Goal: Task Accomplishment & Management: Use online tool/utility

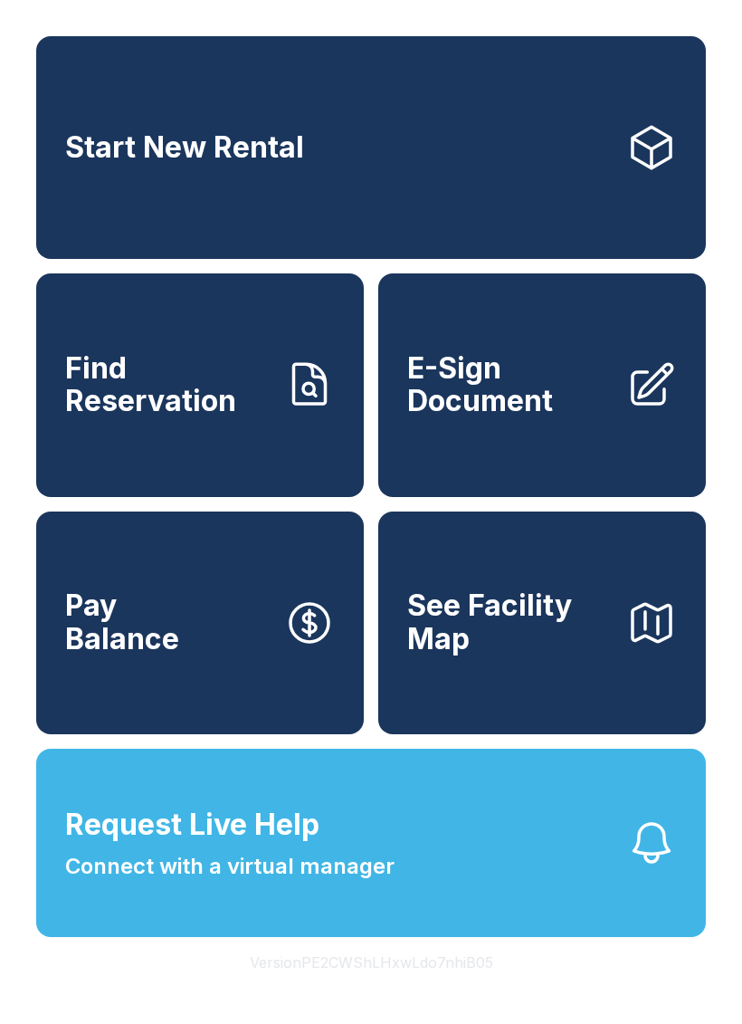
click at [281, 846] on span "Request Live Help" at bounding box center [192, 824] width 254 height 43
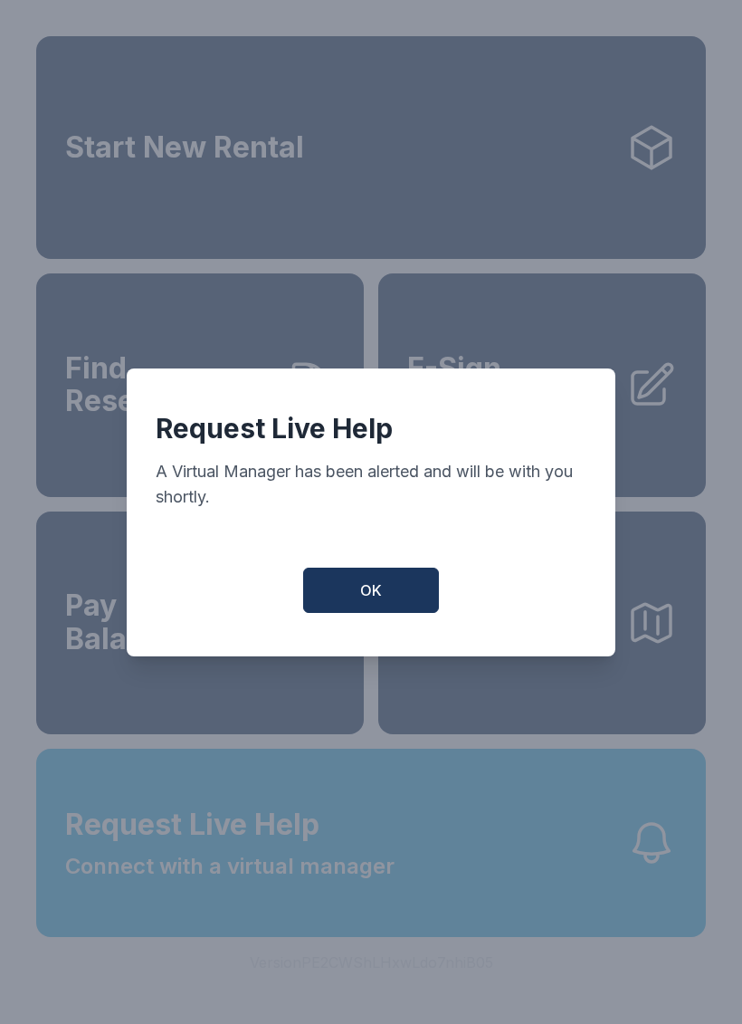
click at [396, 601] on button "OK" at bounding box center [371, 589] width 136 height 45
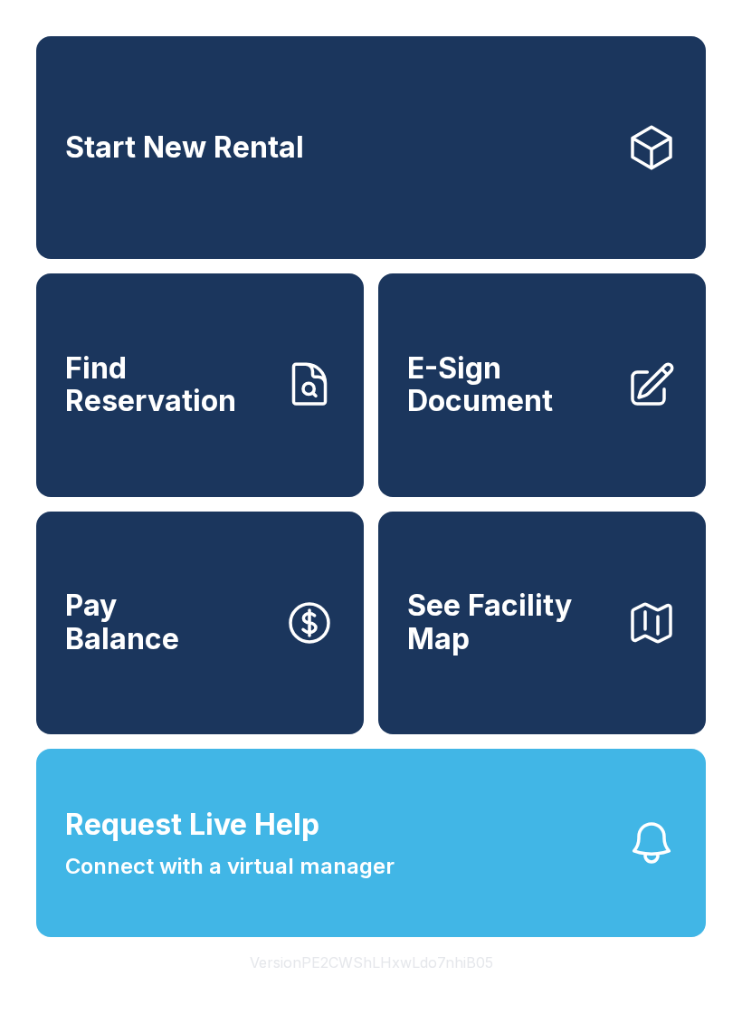
click at [280, 882] on span "Connect with a virtual manager" at bounding box center [229, 866] width 329 height 33
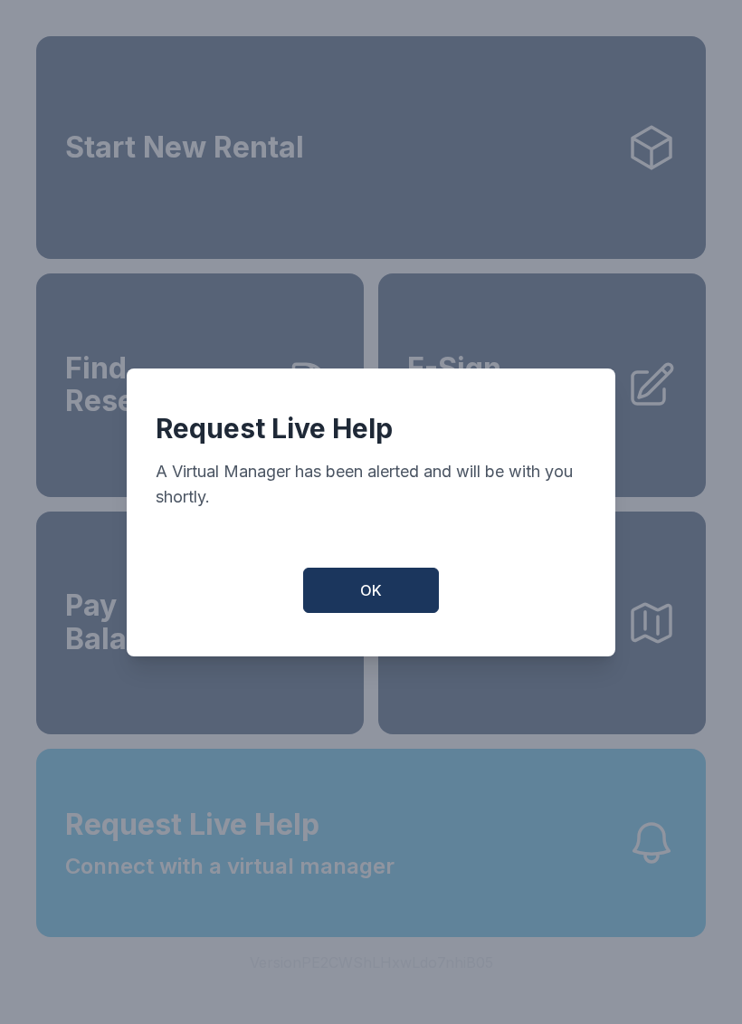
click at [389, 582] on button "OK" at bounding box center [371, 589] width 136 height 45
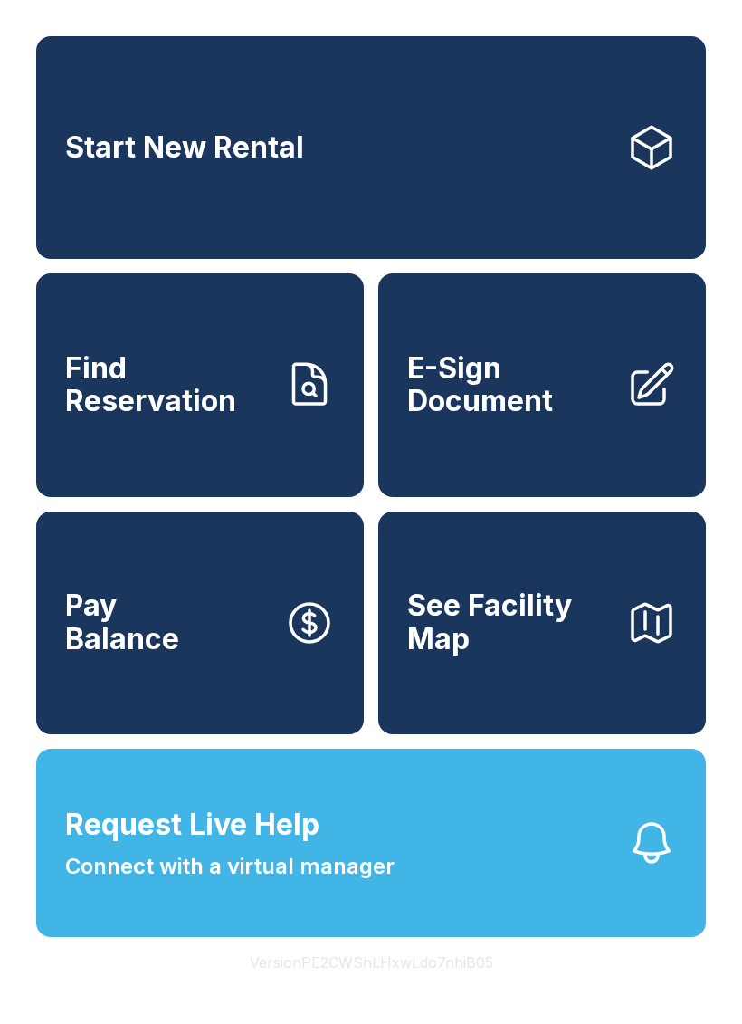
click at [462, 886] on button "Request Live Help Connect with a virtual manager" at bounding box center [371, 842] width 670 height 188
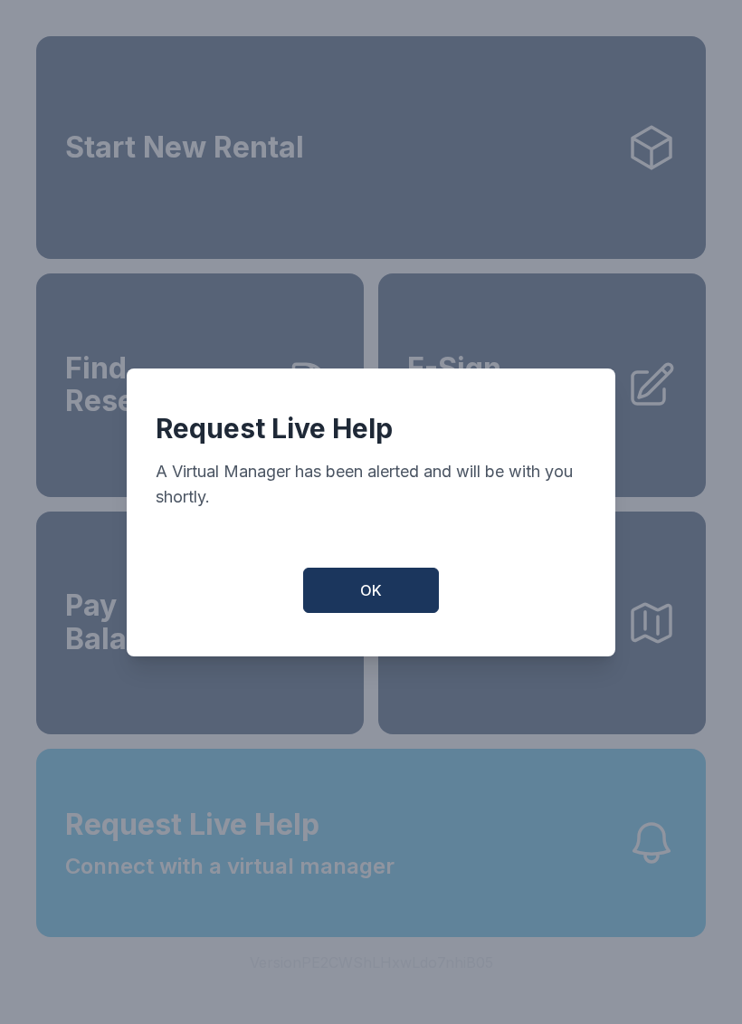
click at [367, 595] on span "OK" at bounding box center [371, 590] width 22 height 22
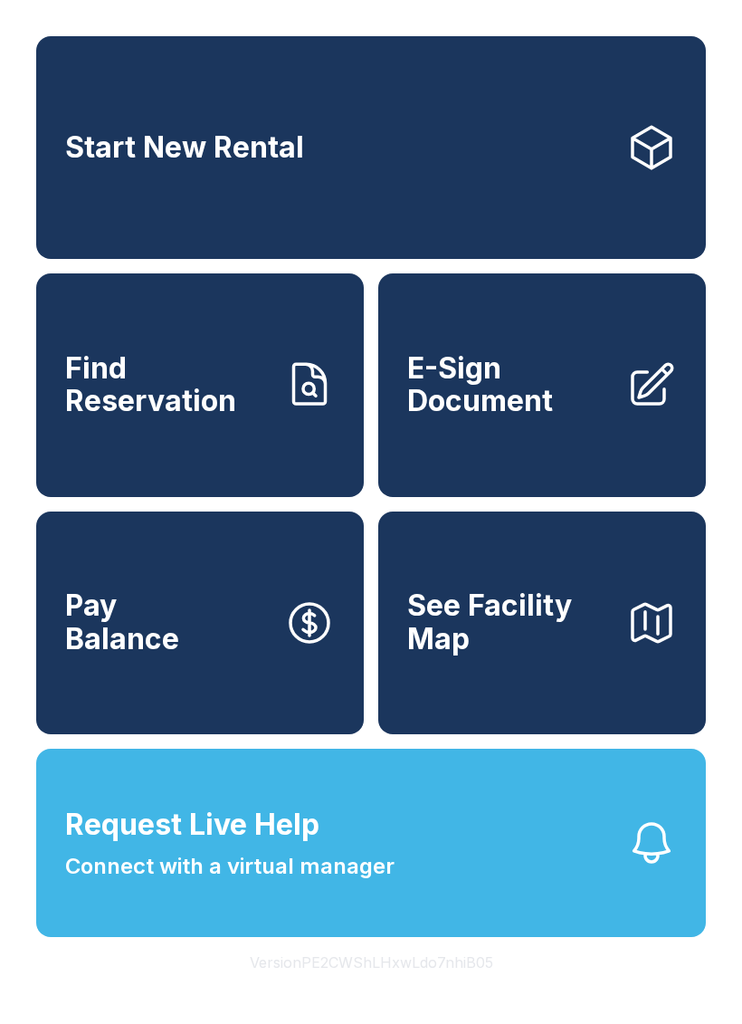
click at [544, 407] on span "E-Sign Document" at bounding box center [509, 385] width 205 height 66
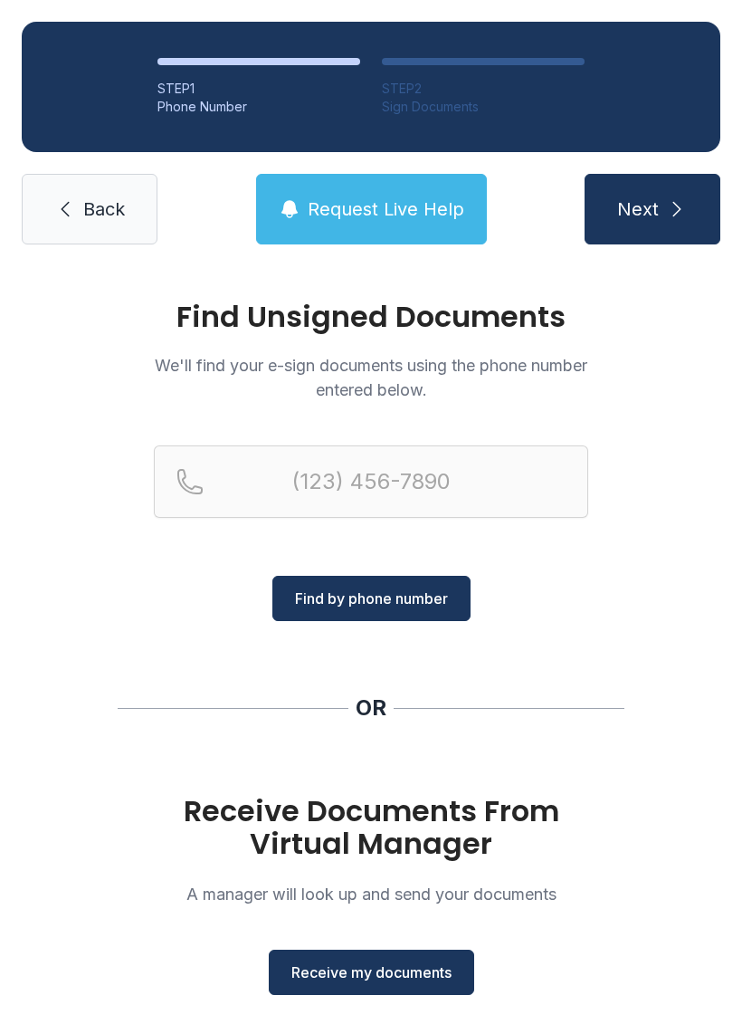
click at [377, 982] on span "Receive my documents" at bounding box center [371, 972] width 160 height 22
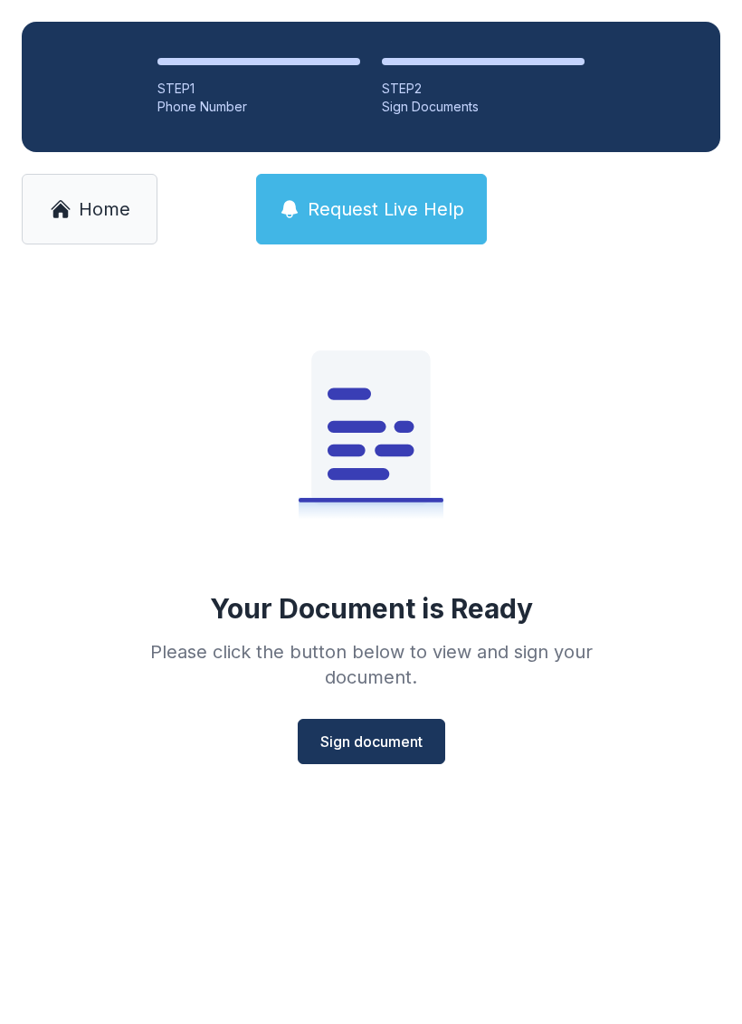
click at [402, 741] on span "Sign document" at bounding box center [371, 741] width 102 height 22
click at [379, 737] on span "Sign document" at bounding box center [371, 741] width 102 height 22
click at [71, 204] on link "Home" at bounding box center [90, 209] width 136 height 71
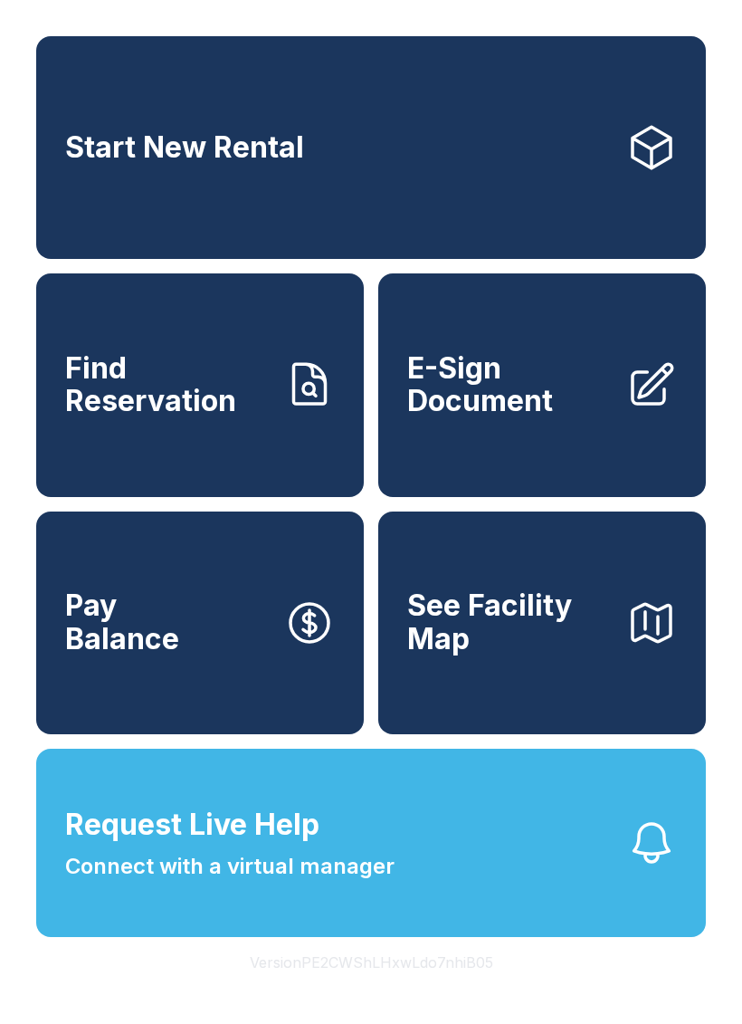
click at [500, 403] on span "E-Sign Document" at bounding box center [509, 385] width 205 height 66
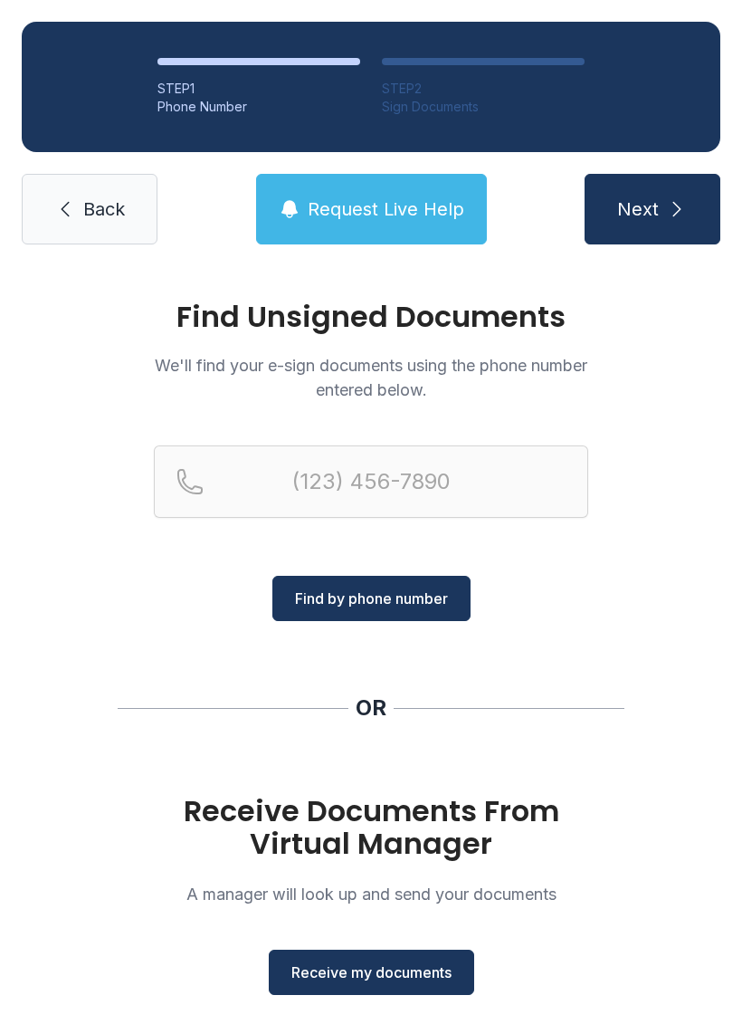
click at [404, 983] on button "Receive my documents" at bounding box center [371, 971] width 205 height 45
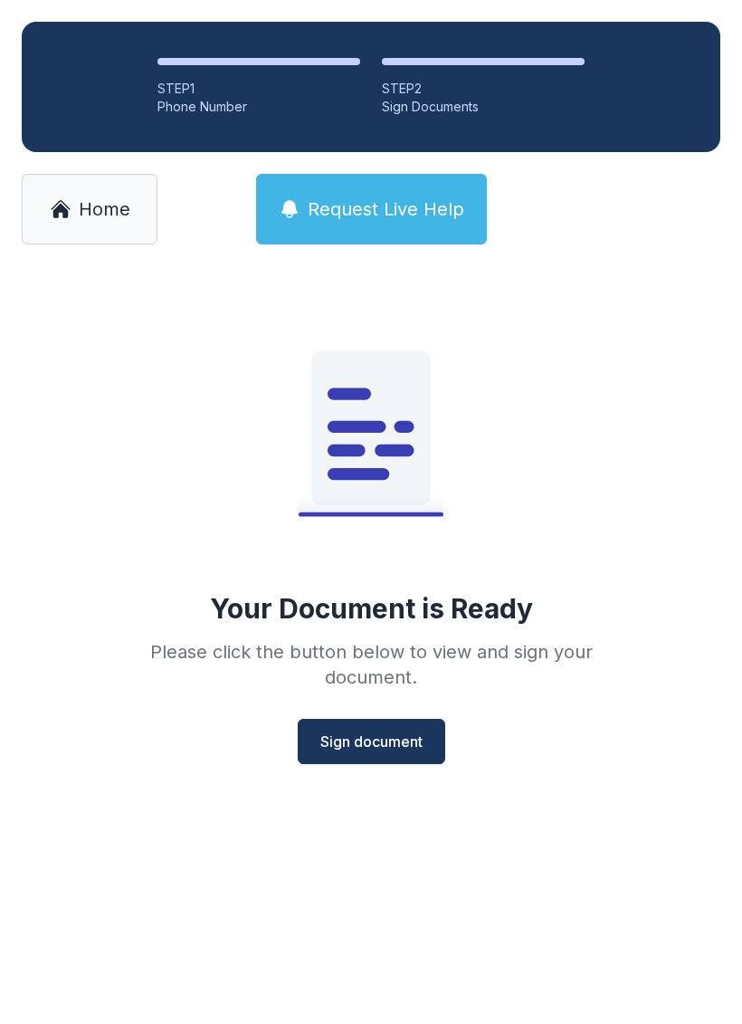
click at [390, 734] on span "Sign document" at bounding box center [371, 741] width 102 height 22
click at [367, 732] on span "Sign document" at bounding box center [371, 741] width 102 height 22
